Goal: Book appointment/travel/reservation

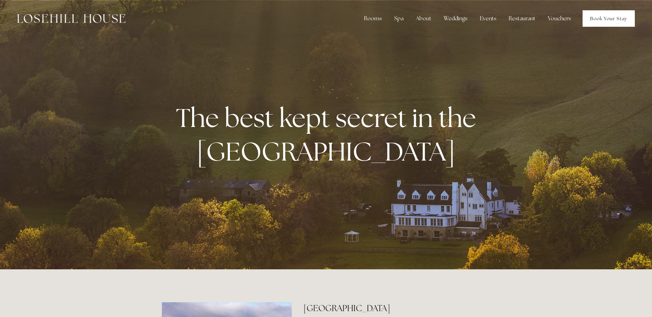
click at [598, 19] on link "Book Your Stay" at bounding box center [608, 18] width 52 height 16
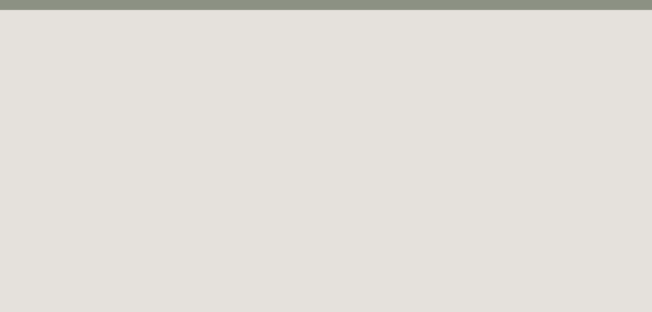
scroll to position [137, 0]
